Goal: Task Accomplishment & Management: Use online tool/utility

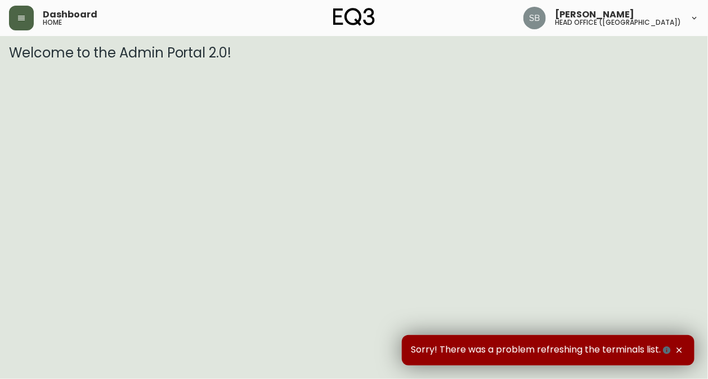
click at [25, 16] on icon "button" at bounding box center [21, 18] width 9 height 9
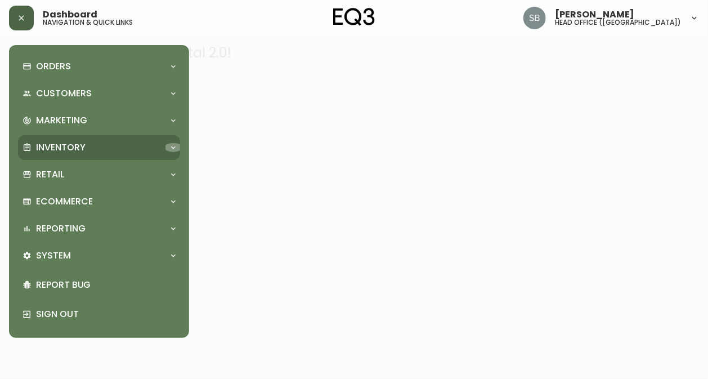
click at [176, 148] on icon at bounding box center [173, 147] width 9 height 9
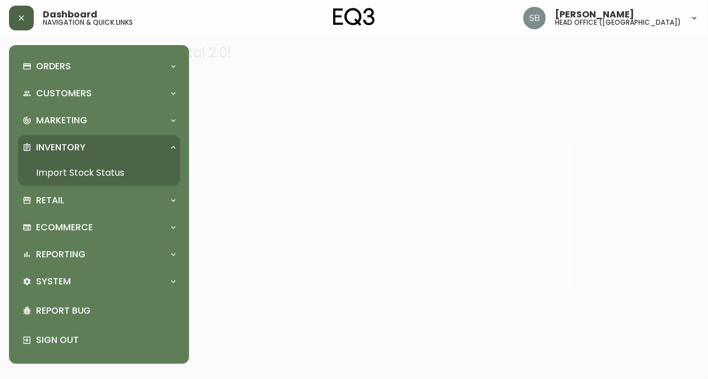
click at [114, 170] on link "Import Stock Status" at bounding box center [99, 173] width 162 height 26
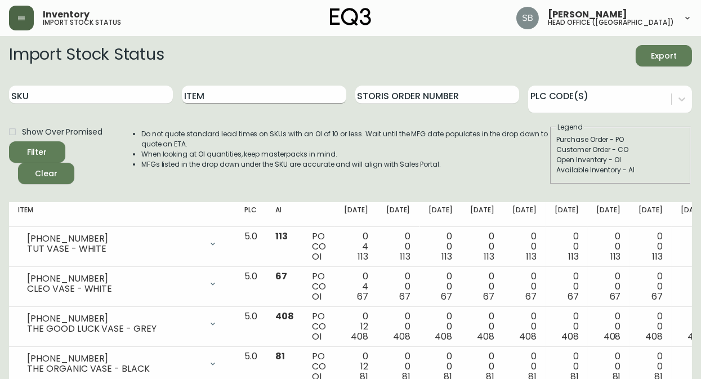
click at [212, 92] on input "Item" at bounding box center [264, 95] width 164 height 18
type input "monarch"
click at [9, 141] on button "Filter" at bounding box center [37, 151] width 56 height 21
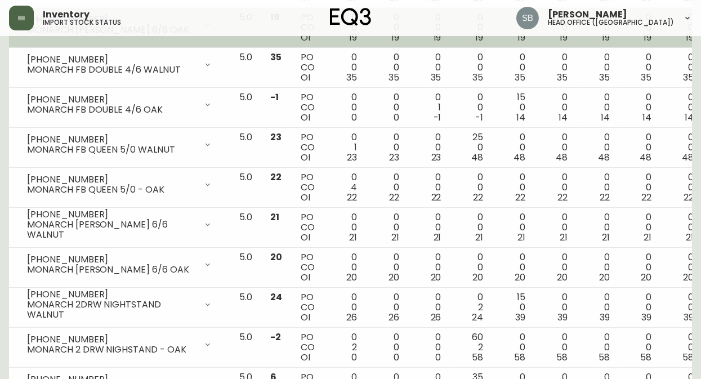
scroll to position [1024, 0]
